Goal: Information Seeking & Learning: Compare options

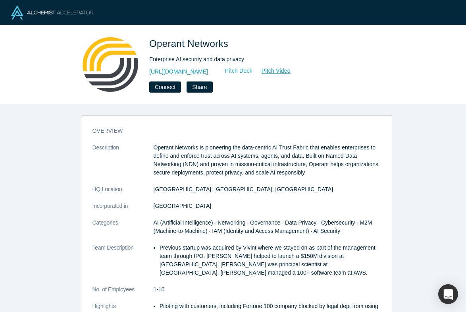
click at [253, 72] on link "Pitch Deck" at bounding box center [235, 70] width 37 height 9
click at [291, 70] on link "Pitch Video" at bounding box center [272, 70] width 38 height 9
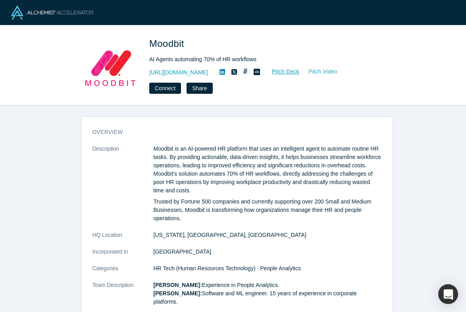
click at [326, 70] on link "Pitch Video" at bounding box center [319, 71] width 38 height 9
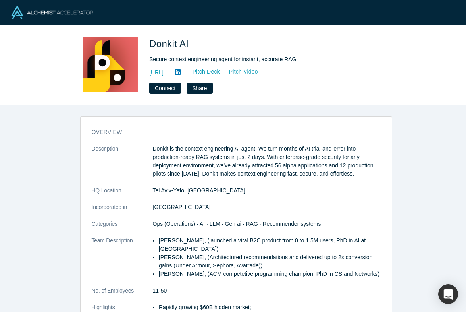
click at [259, 70] on link "Pitch Video" at bounding box center [240, 71] width 38 height 9
click at [221, 72] on link "Pitch Deck" at bounding box center [202, 71] width 37 height 9
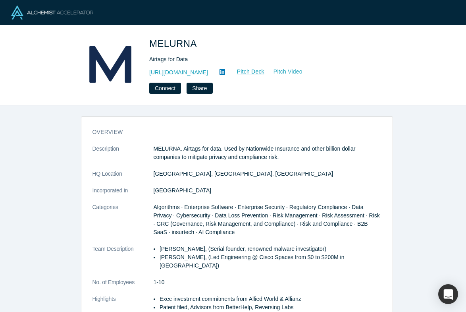
click at [293, 70] on link "Pitch Video" at bounding box center [284, 71] width 38 height 9
